Goal: Answer question/provide support

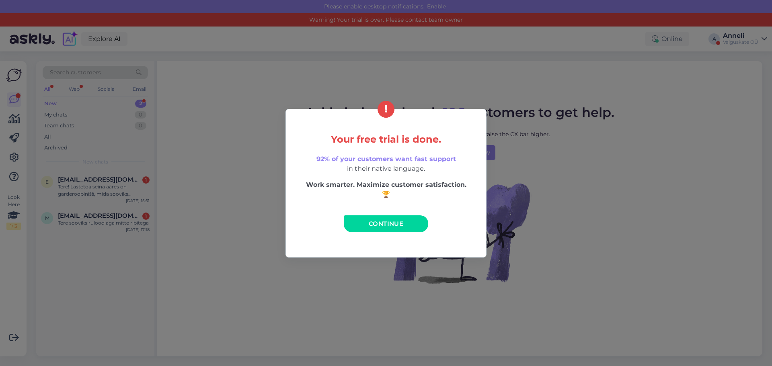
click at [254, 238] on div "Your free trial is done. 92% of your customers want fast support in their nativ…" at bounding box center [386, 183] width 772 height 366
click at [361, 221] on link "Continue" at bounding box center [386, 223] width 84 height 17
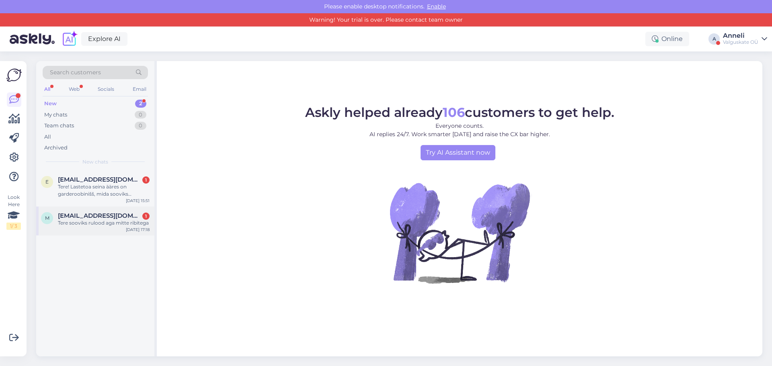
drag, startPoint x: 78, startPoint y: 223, endPoint x: 143, endPoint y: 223, distance: 65.1
click at [78, 223] on div "Tere sooviks rulood aga mitte ribitega" at bounding box center [104, 222] width 92 height 7
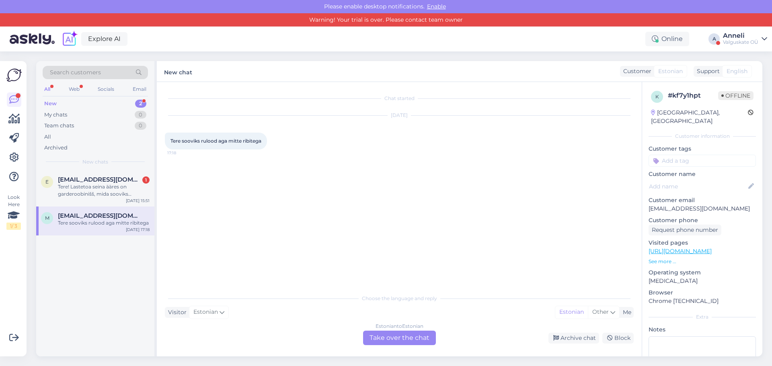
click at [396, 336] on div "Estonian to Estonian Take over the chat" at bounding box center [399, 338] width 73 height 14
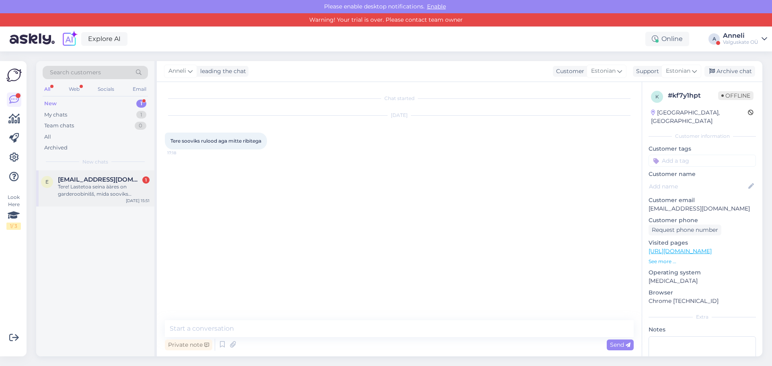
click at [94, 183] on div "Tere! Lastetoa seina ääres on garderoobinišš, mida sooviks eraldada paneelkardi…" at bounding box center [104, 190] width 92 height 14
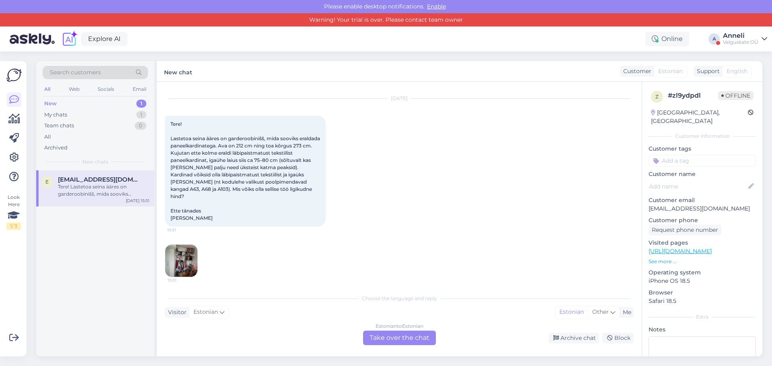
click at [376, 340] on div "Estonian to Estonian Take over the chat" at bounding box center [399, 338] width 73 height 14
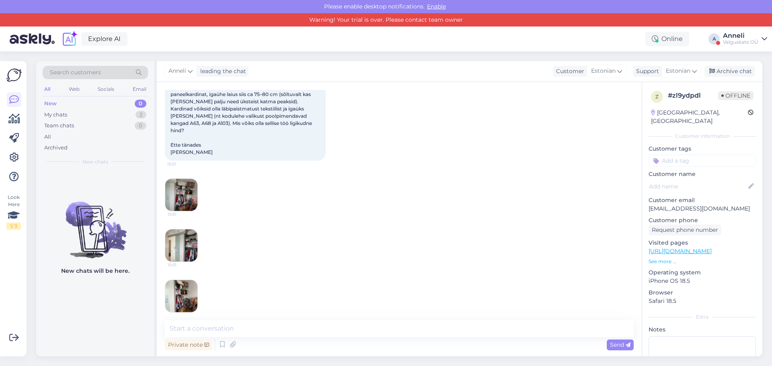
scroll to position [84, 0]
click at [188, 186] on img at bounding box center [181, 194] width 32 height 32
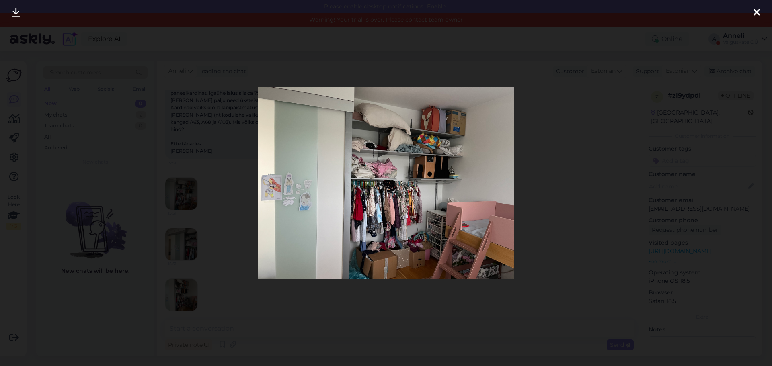
click at [758, 11] on icon at bounding box center [756, 13] width 6 height 10
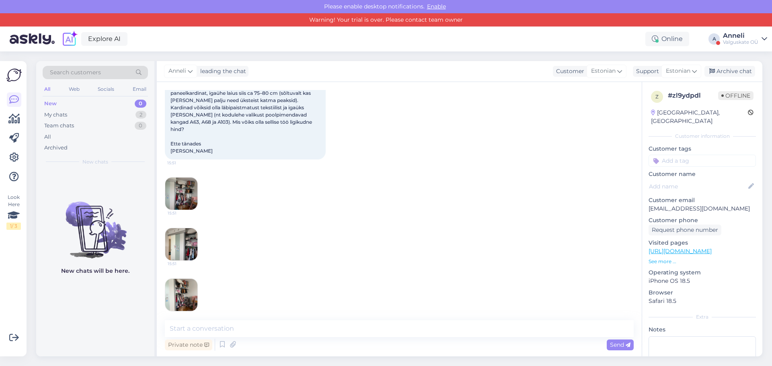
click at [179, 242] on img at bounding box center [181, 244] width 32 height 32
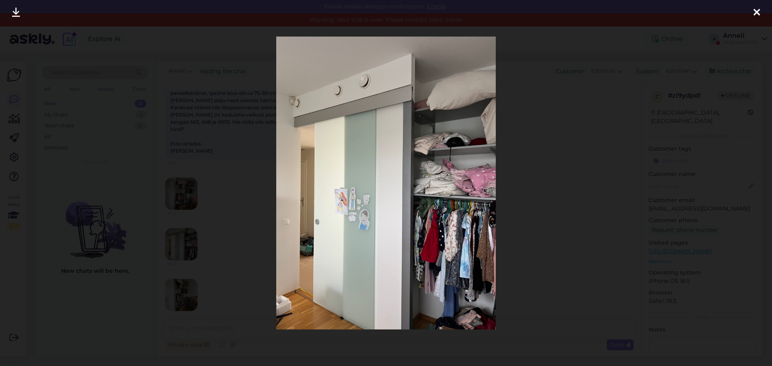
click at [571, 131] on div at bounding box center [386, 183] width 772 height 366
